Goal: Navigation & Orientation: Find specific page/section

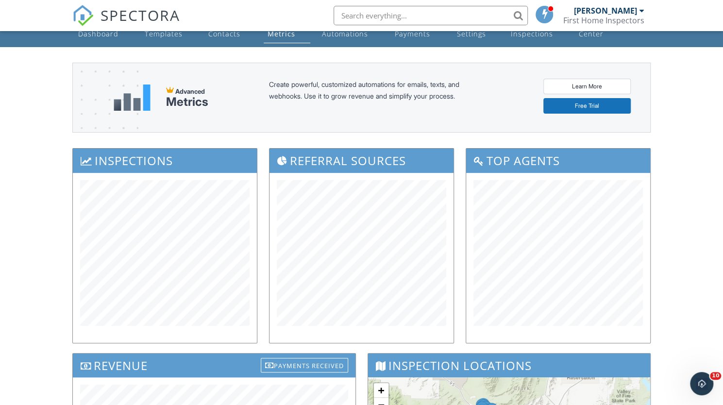
scroll to position [18, 0]
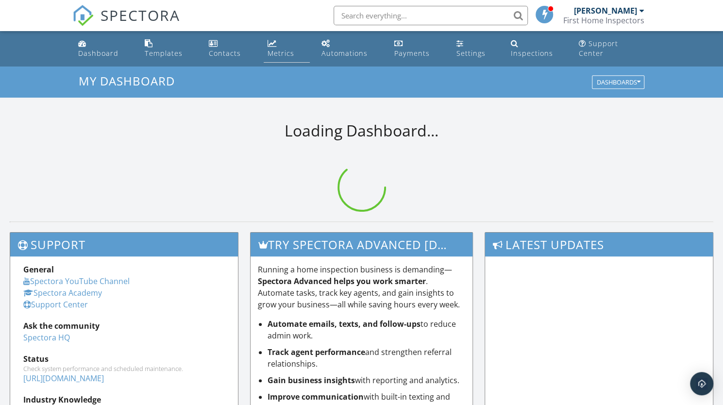
click at [286, 49] on div "Metrics" at bounding box center [280, 53] width 27 height 9
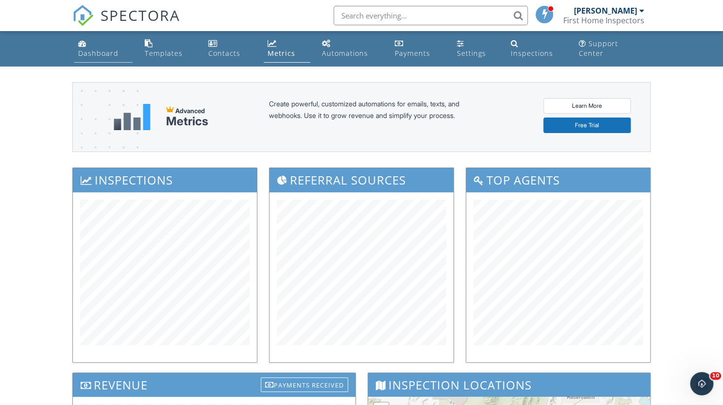
click at [115, 49] on div "Dashboard" at bounding box center [98, 53] width 40 height 9
